Goal: Task Accomplishment & Management: Manage account settings

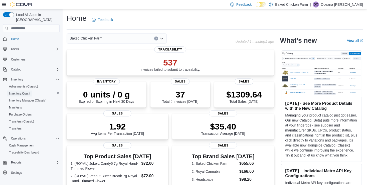
click at [26, 92] on span "Inventory Count" at bounding box center [19, 94] width 21 height 4
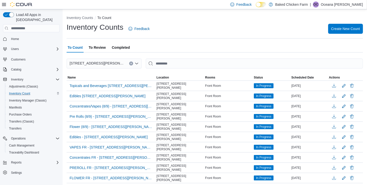
drag, startPoint x: 354, startPoint y: 30, endPoint x: 275, endPoint y: 36, distance: 79.7
click at [275, 36] on div "Inventory Counts Feedback Create New Count" at bounding box center [215, 30] width 296 height 16
click at [338, 30] on span "Create New Count" at bounding box center [345, 28] width 29 height 5
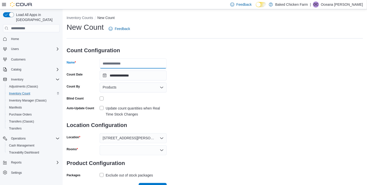
click at [119, 64] on input "Name" at bounding box center [133, 64] width 67 height 10
type input "**********"
click at [137, 89] on div "Products" at bounding box center [133, 88] width 67 height 10
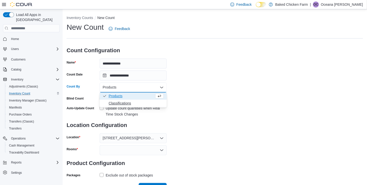
click at [131, 105] on span "Classifications" at bounding box center [136, 103] width 55 height 5
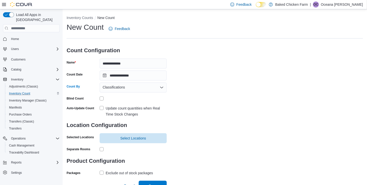
scroll to position [6, 0]
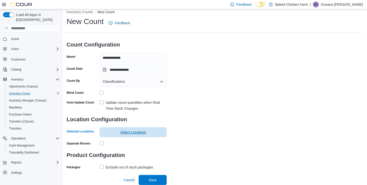
click at [132, 130] on span "Select Locations" at bounding box center [133, 132] width 26 height 5
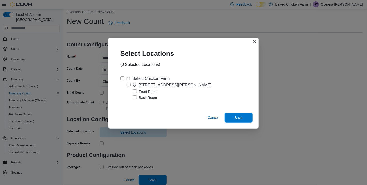
click at [141, 90] on label "Front Room" at bounding box center [145, 92] width 25 height 6
click at [240, 117] on span "Save" at bounding box center [238, 117] width 8 height 5
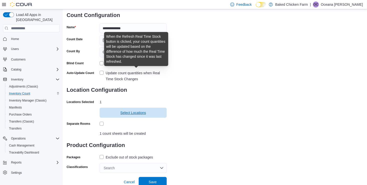
scroll to position [37, 0]
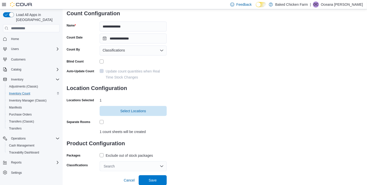
click at [102, 156] on label "Exclude out of stock packages" at bounding box center [126, 156] width 53 height 6
click at [118, 165] on div "Search" at bounding box center [133, 166] width 67 height 10
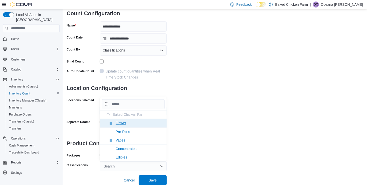
click at [123, 121] on span "Flower" at bounding box center [121, 123] width 11 height 4
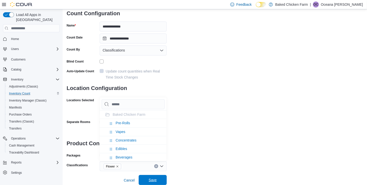
click at [159, 178] on span "Save" at bounding box center [153, 180] width 22 height 10
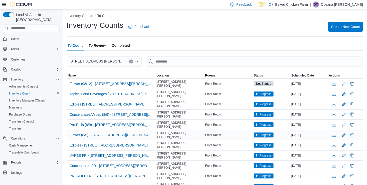
scroll to position [3, 0]
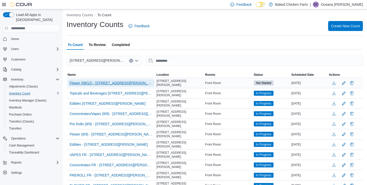
click at [116, 81] on span "Flower (08/12) - [STREET_ADDRESS][PERSON_NAME]" at bounding box center [111, 83] width 83 height 5
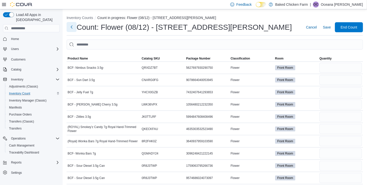
click at [72, 26] on button "Next" at bounding box center [72, 27] width 10 height 10
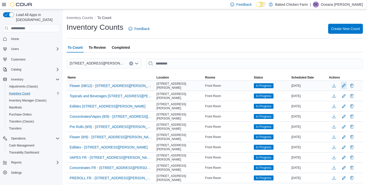
click at [347, 85] on button "Edit count details" at bounding box center [344, 86] width 6 height 8
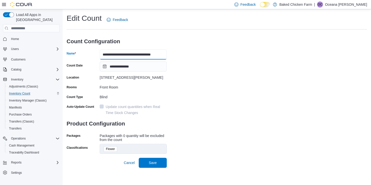
click at [123, 55] on input "**********" at bounding box center [133, 55] width 67 height 10
type input "**********"
click at [155, 164] on span "Save" at bounding box center [153, 162] width 8 height 5
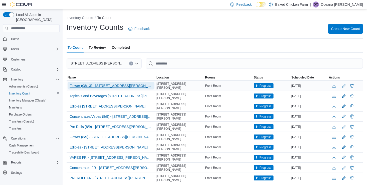
click at [104, 85] on span "Flower (08/13) - [STREET_ADDRESS][PERSON_NAME]" at bounding box center [111, 85] width 83 height 5
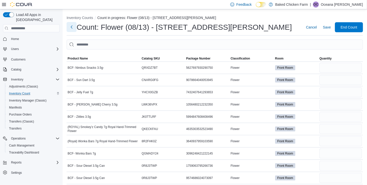
click at [72, 28] on button "Next" at bounding box center [72, 27] width 10 height 10
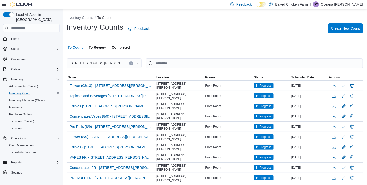
click at [343, 27] on span "Create New Count" at bounding box center [345, 28] width 29 height 5
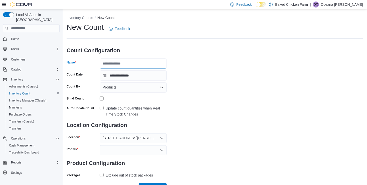
click at [144, 63] on input "Name" at bounding box center [133, 64] width 67 height 10
type input "*"
type input "*******"
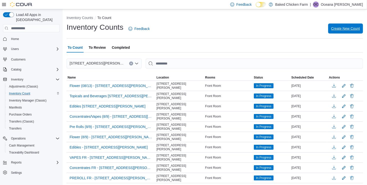
click at [349, 27] on span "Create New Count" at bounding box center [345, 28] width 29 height 5
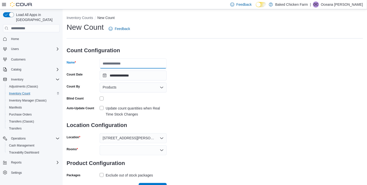
click at [154, 62] on input "Name" at bounding box center [133, 64] width 67 height 10
type input "**********"
click at [160, 87] on icon "Open list of options" at bounding box center [161, 88] width 3 height 2
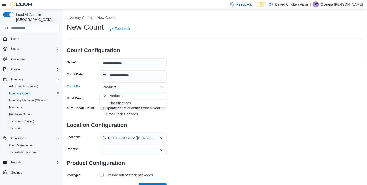
click at [134, 101] on span "Classifications" at bounding box center [136, 103] width 55 height 5
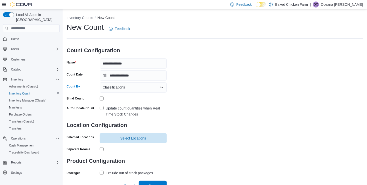
scroll to position [6, 0]
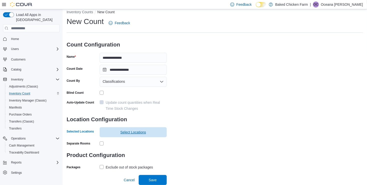
click at [111, 136] on span "Select Locations" at bounding box center [133, 132] width 61 height 10
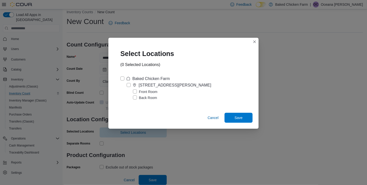
click at [147, 91] on label "Front Room" at bounding box center [145, 92] width 25 height 6
click at [241, 117] on span "Save" at bounding box center [238, 117] width 8 height 5
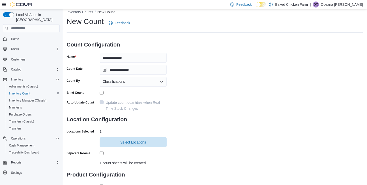
scroll to position [37, 0]
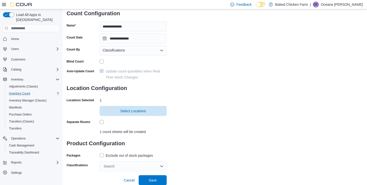
click at [103, 156] on label "Exclude out of stock packages" at bounding box center [126, 156] width 53 height 6
click at [145, 162] on div "Search" at bounding box center [133, 166] width 67 height 10
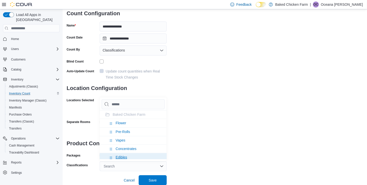
click at [121, 157] on span "Edibles" at bounding box center [122, 157] width 12 height 4
click at [195, 155] on div "**********" at bounding box center [215, 78] width 296 height 186
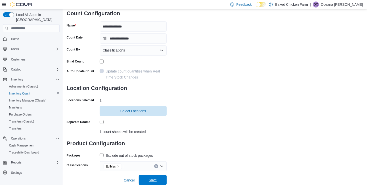
click at [151, 178] on span "Save" at bounding box center [153, 180] width 8 height 5
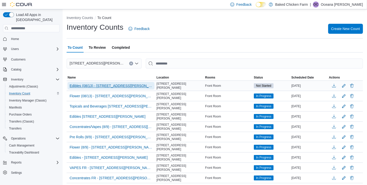
click at [105, 85] on span "Edibles (08/13) - [STREET_ADDRESS][PERSON_NAME]" at bounding box center [111, 85] width 83 height 5
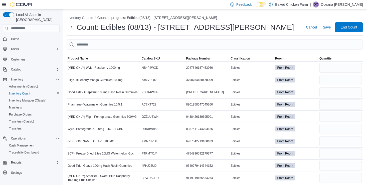
click at [39, 160] on div "Reports" at bounding box center [34, 163] width 51 height 6
